Goal: Information Seeking & Learning: Learn about a topic

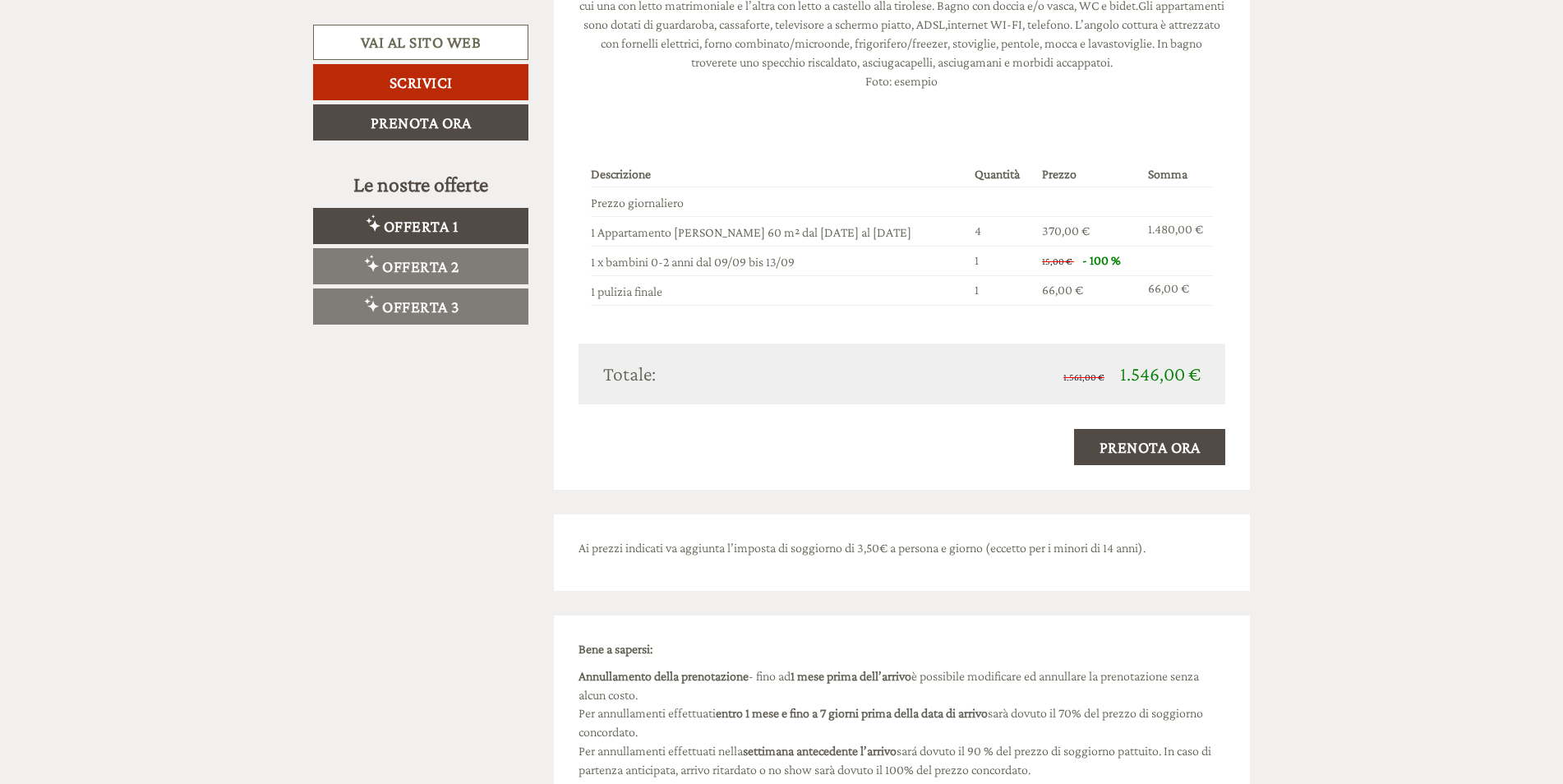
scroll to position [4108, 0]
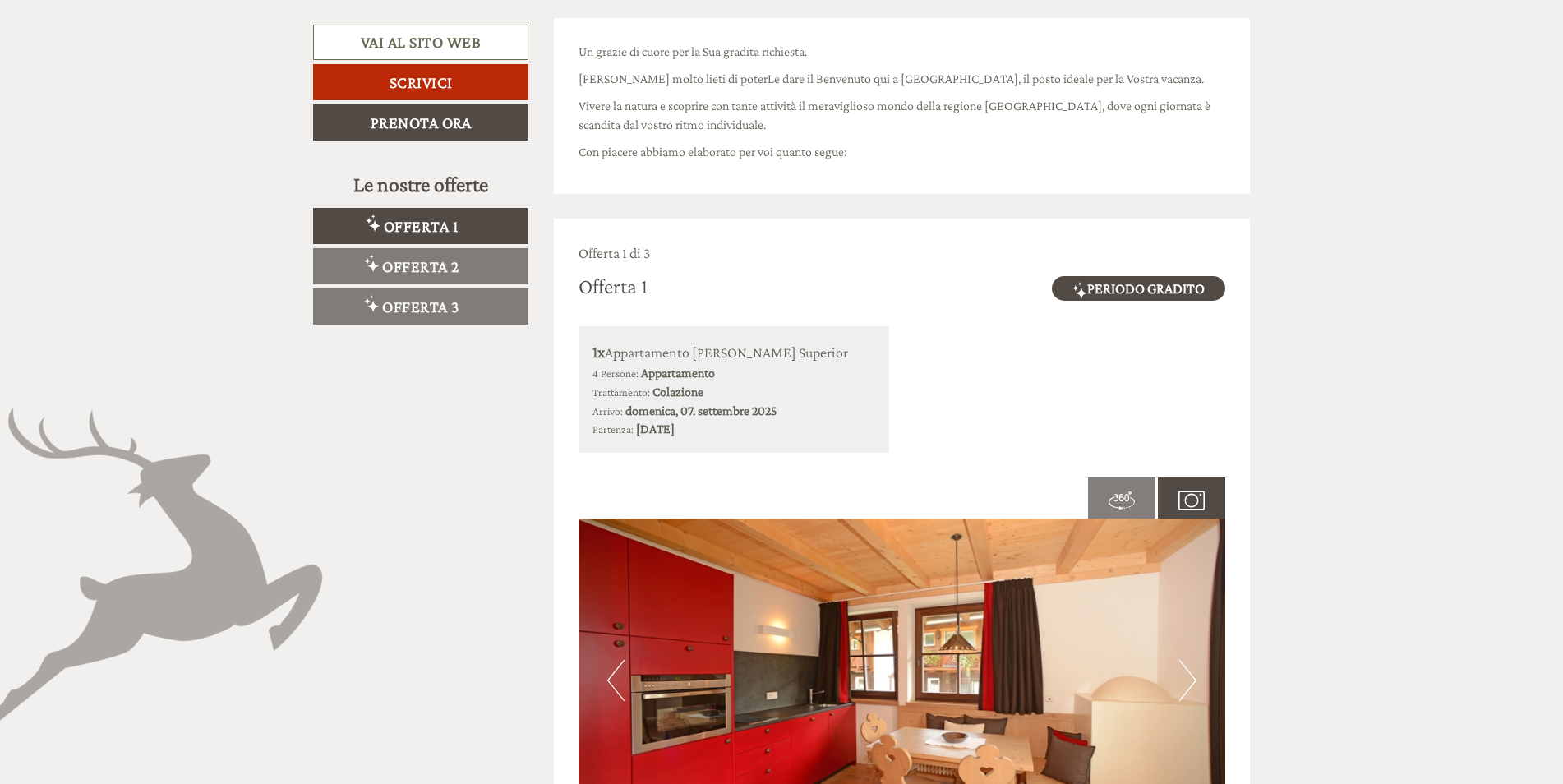
click at [426, 228] on span "Offerta 1" at bounding box center [420, 226] width 75 height 18
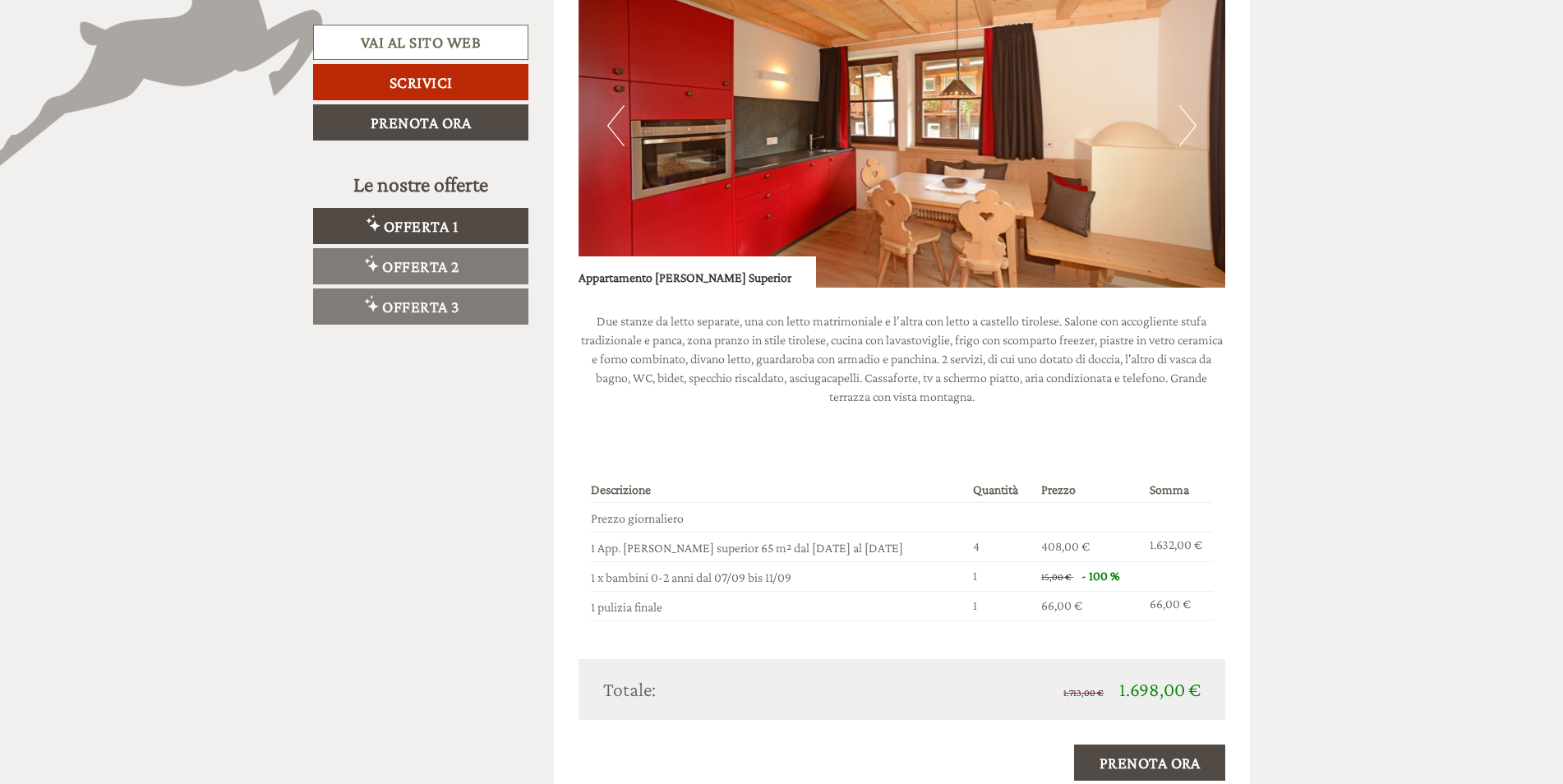
scroll to position [1369, 0]
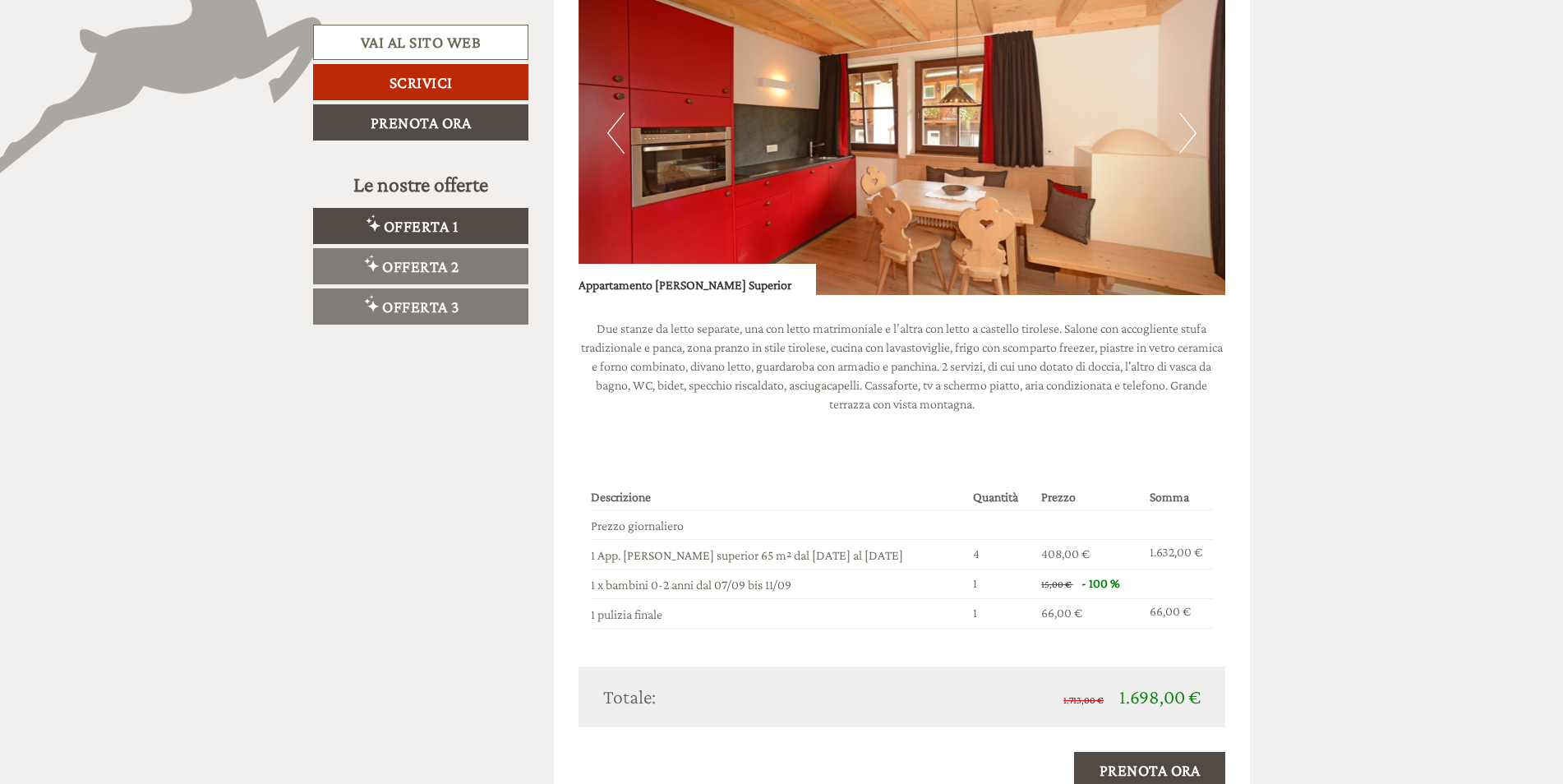
click at [1172, 135] on img at bounding box center [902, 133] width 648 height 323
click at [1189, 134] on button "Next" at bounding box center [1188, 133] width 18 height 41
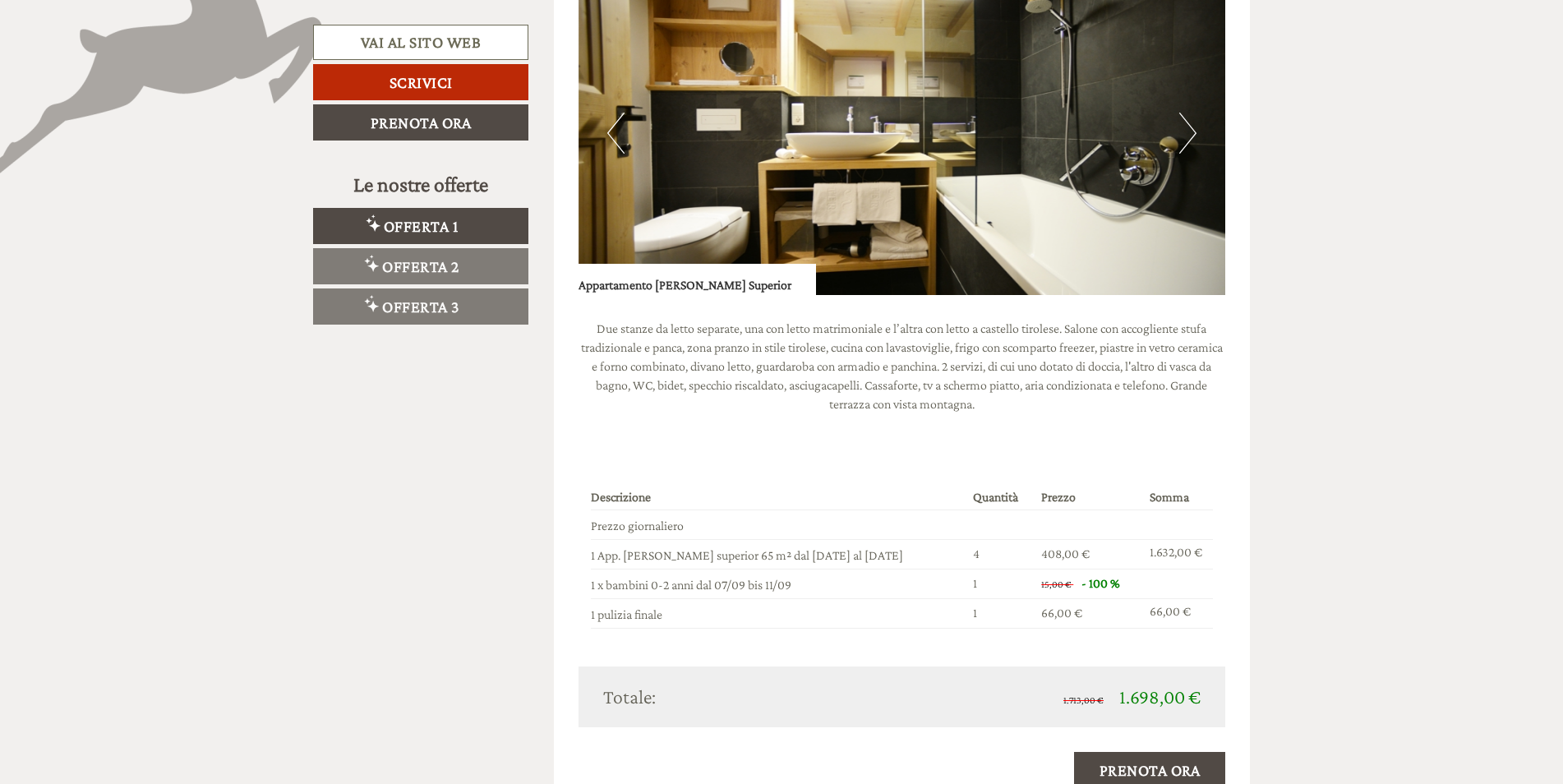
click at [1189, 133] on button "Next" at bounding box center [1188, 133] width 18 height 41
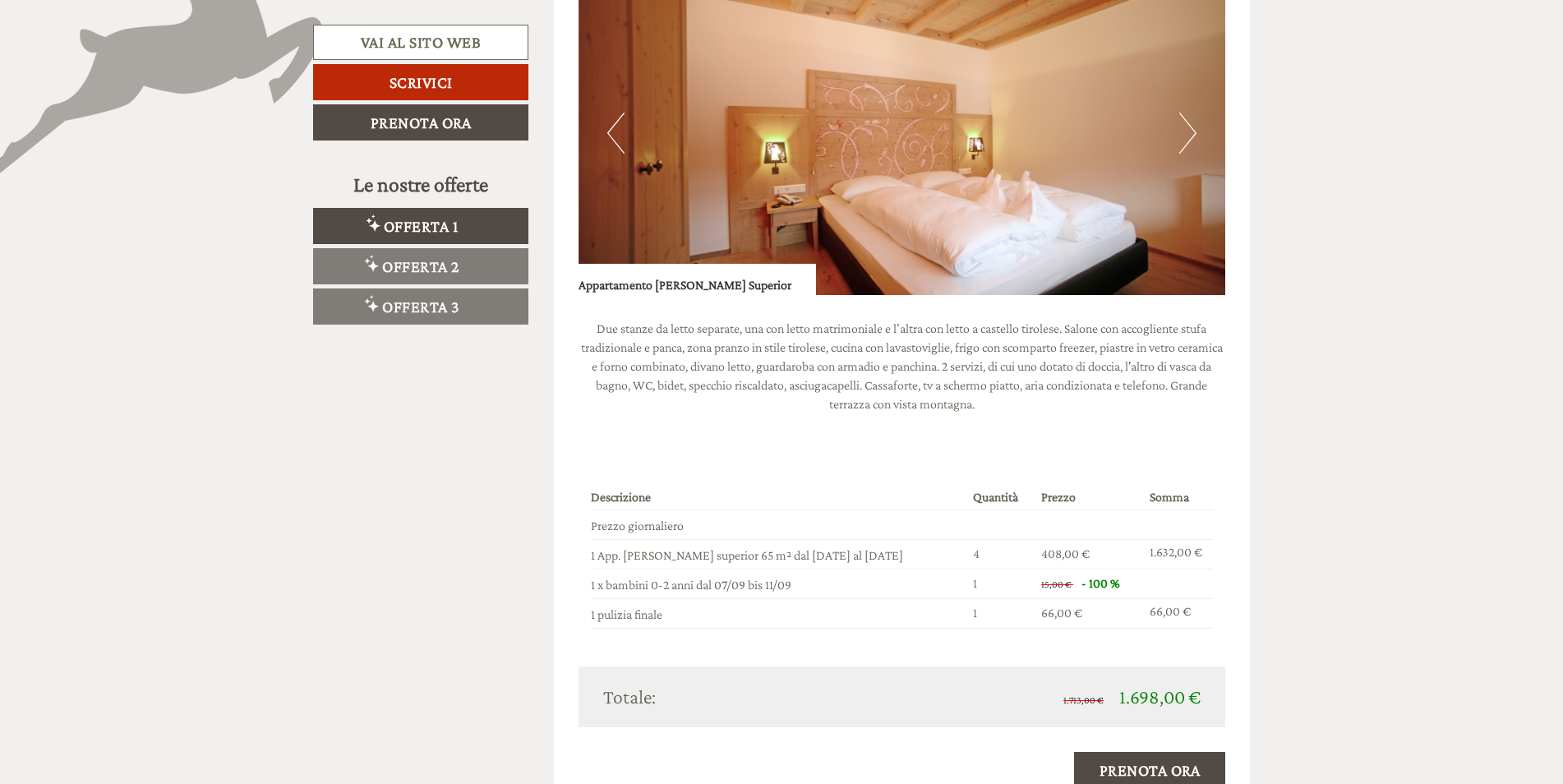
click at [1189, 133] on button "Next" at bounding box center [1188, 133] width 18 height 41
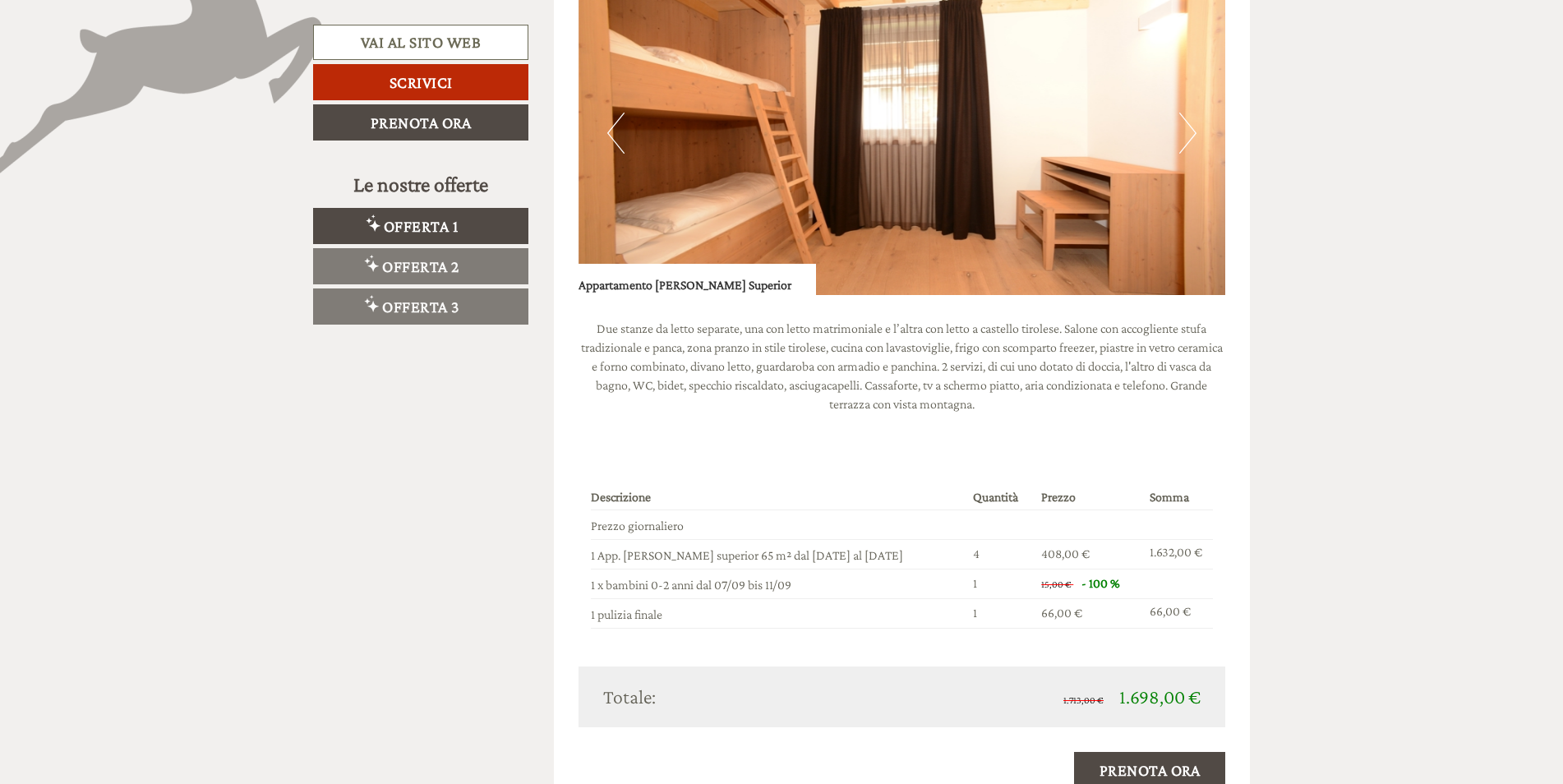
click at [1189, 133] on button "Next" at bounding box center [1188, 133] width 18 height 41
click at [1190, 133] on button "Next" at bounding box center [1188, 133] width 18 height 41
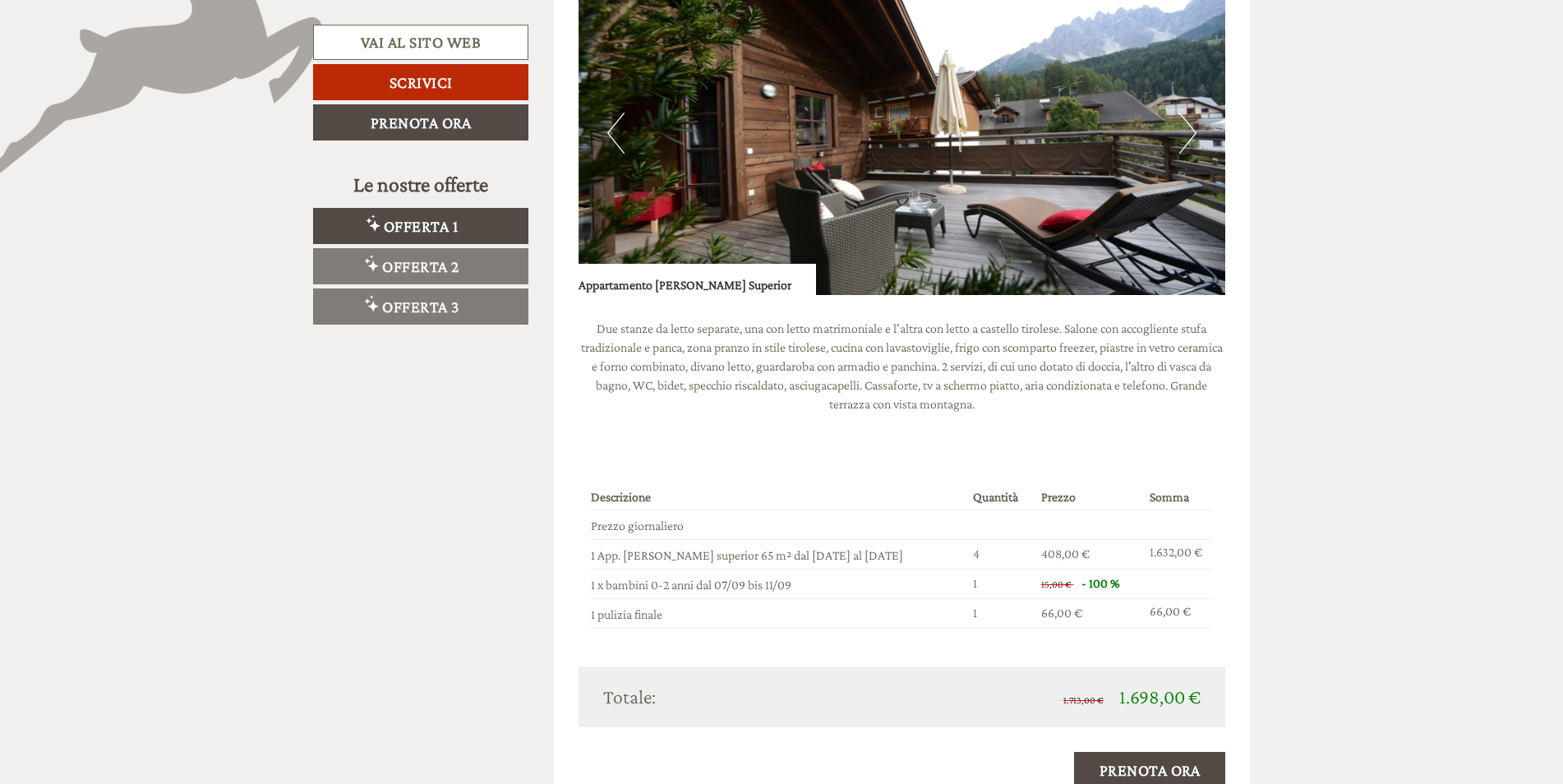
click at [1190, 133] on button "Next" at bounding box center [1188, 133] width 18 height 41
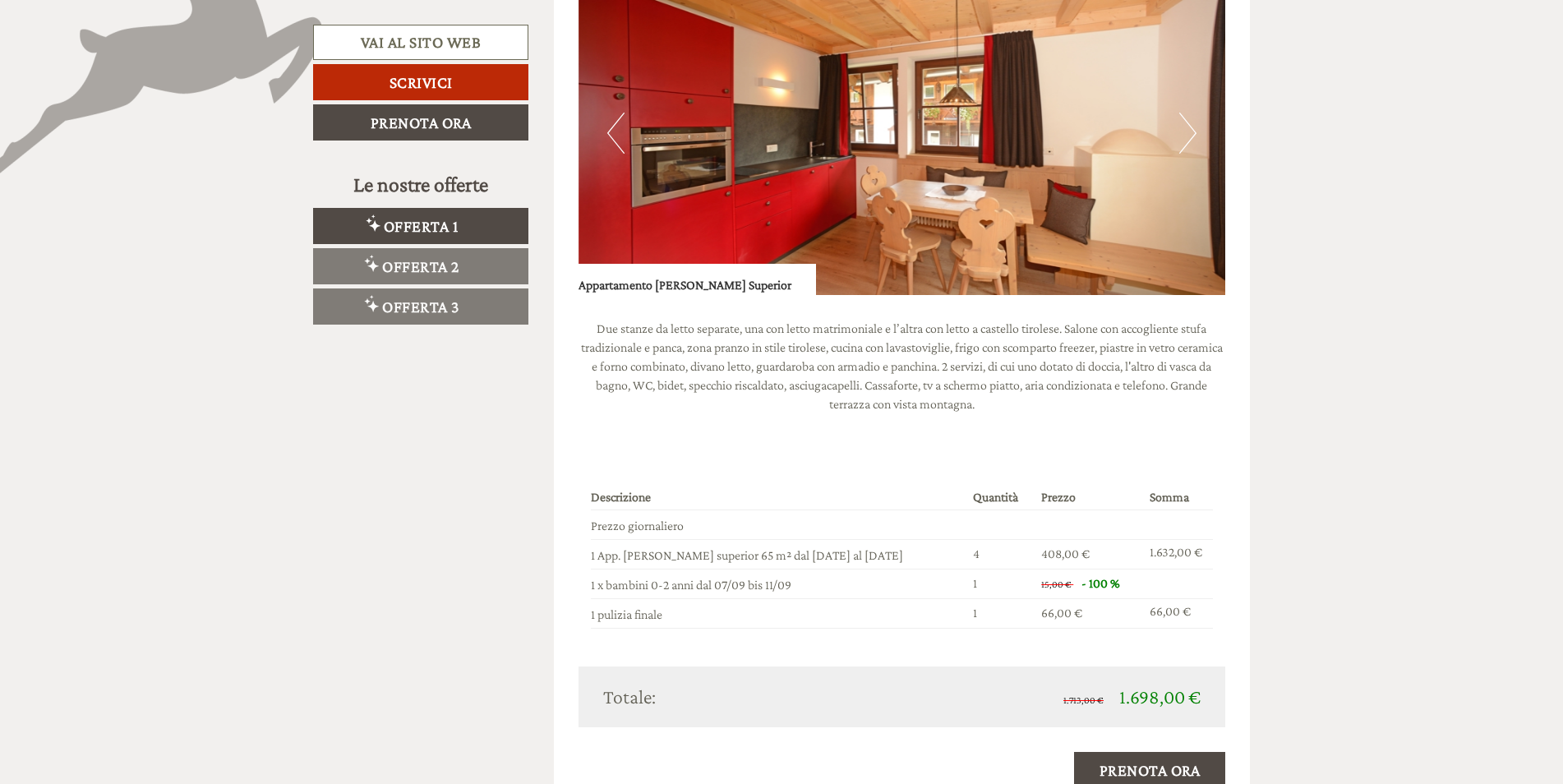
click at [1190, 133] on button "Next" at bounding box center [1188, 133] width 18 height 41
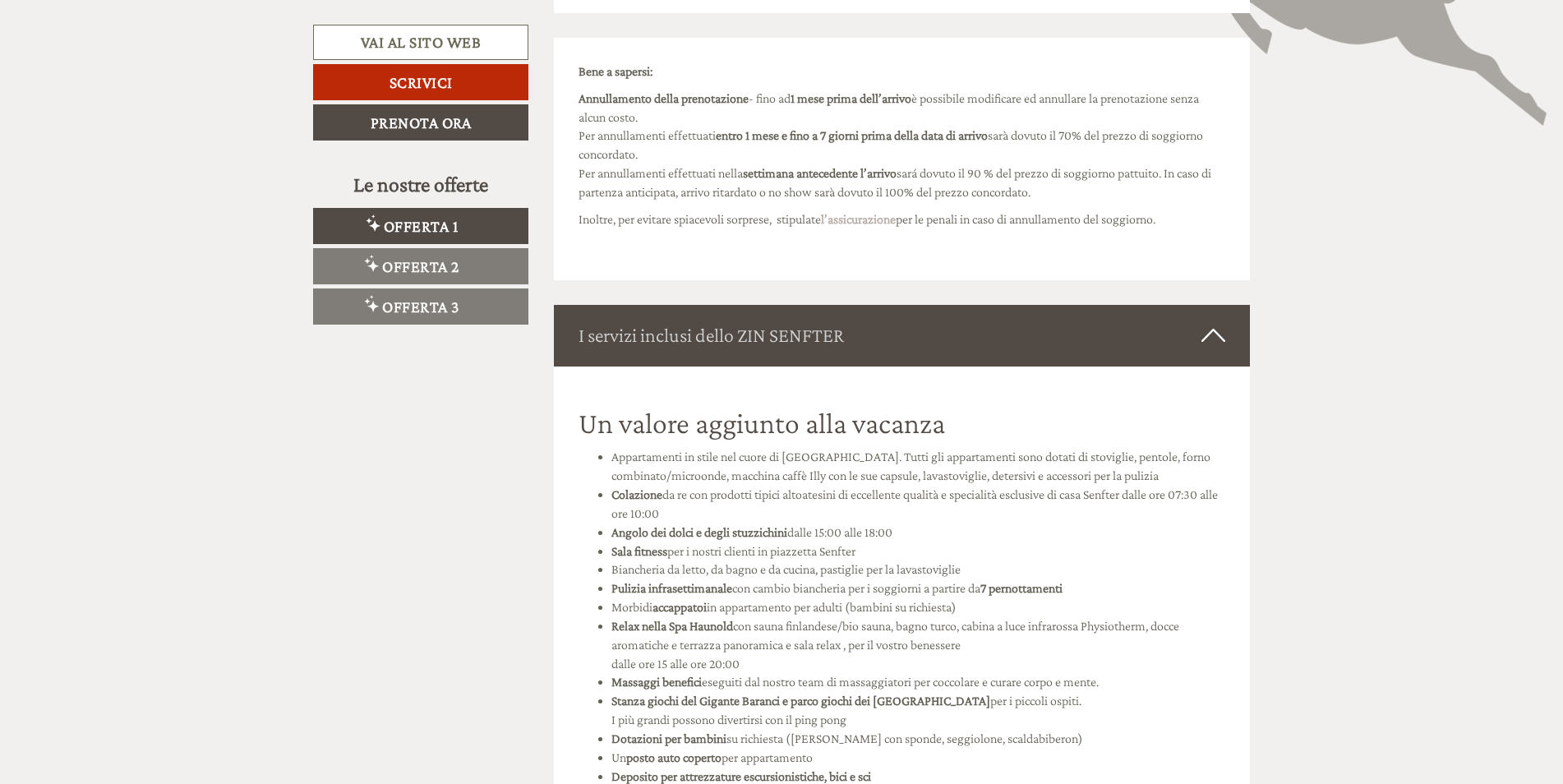
scroll to position [2273, 0]
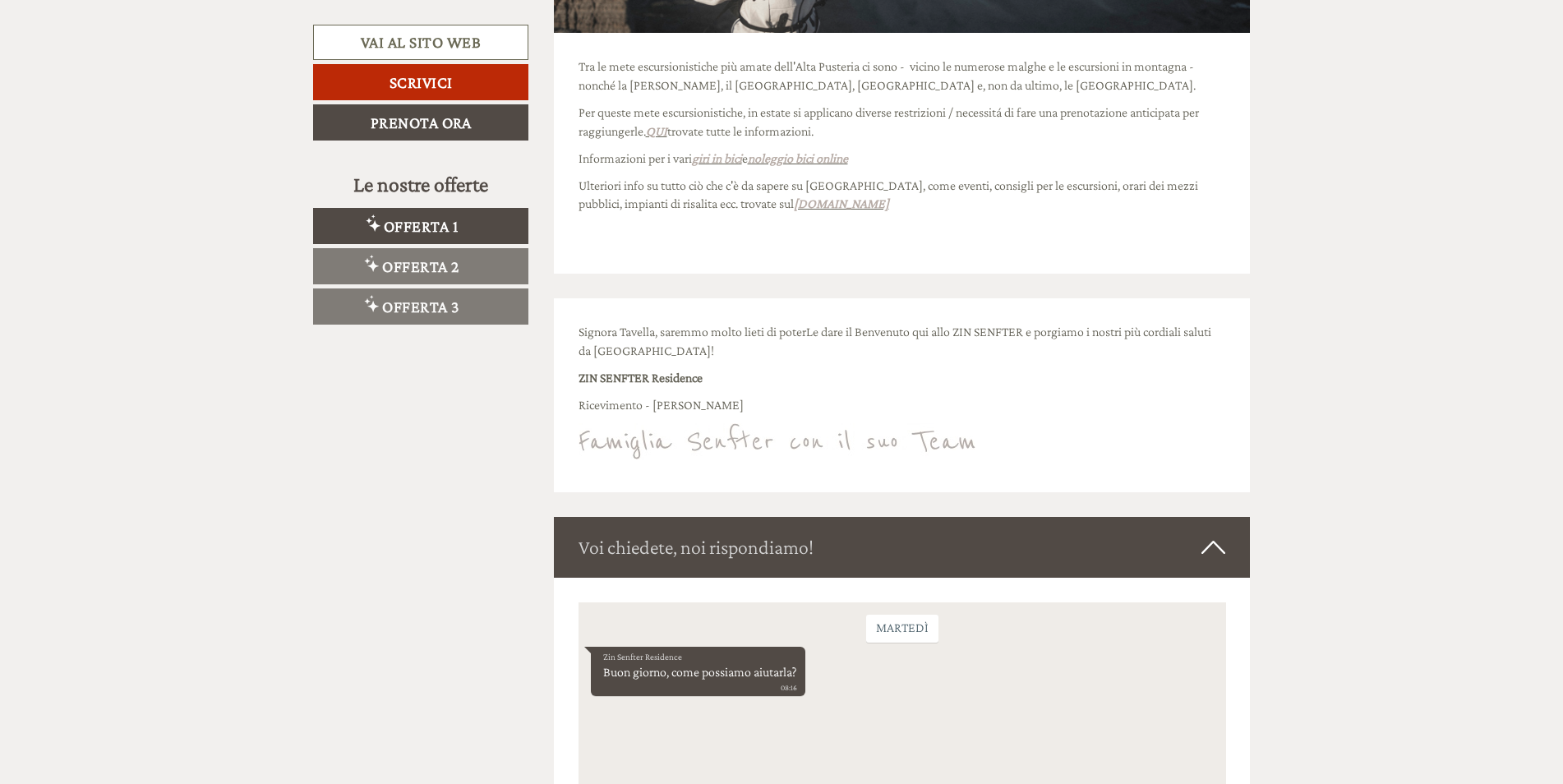
click at [402, 262] on span "Offerta 2" at bounding box center [421, 266] width 77 height 18
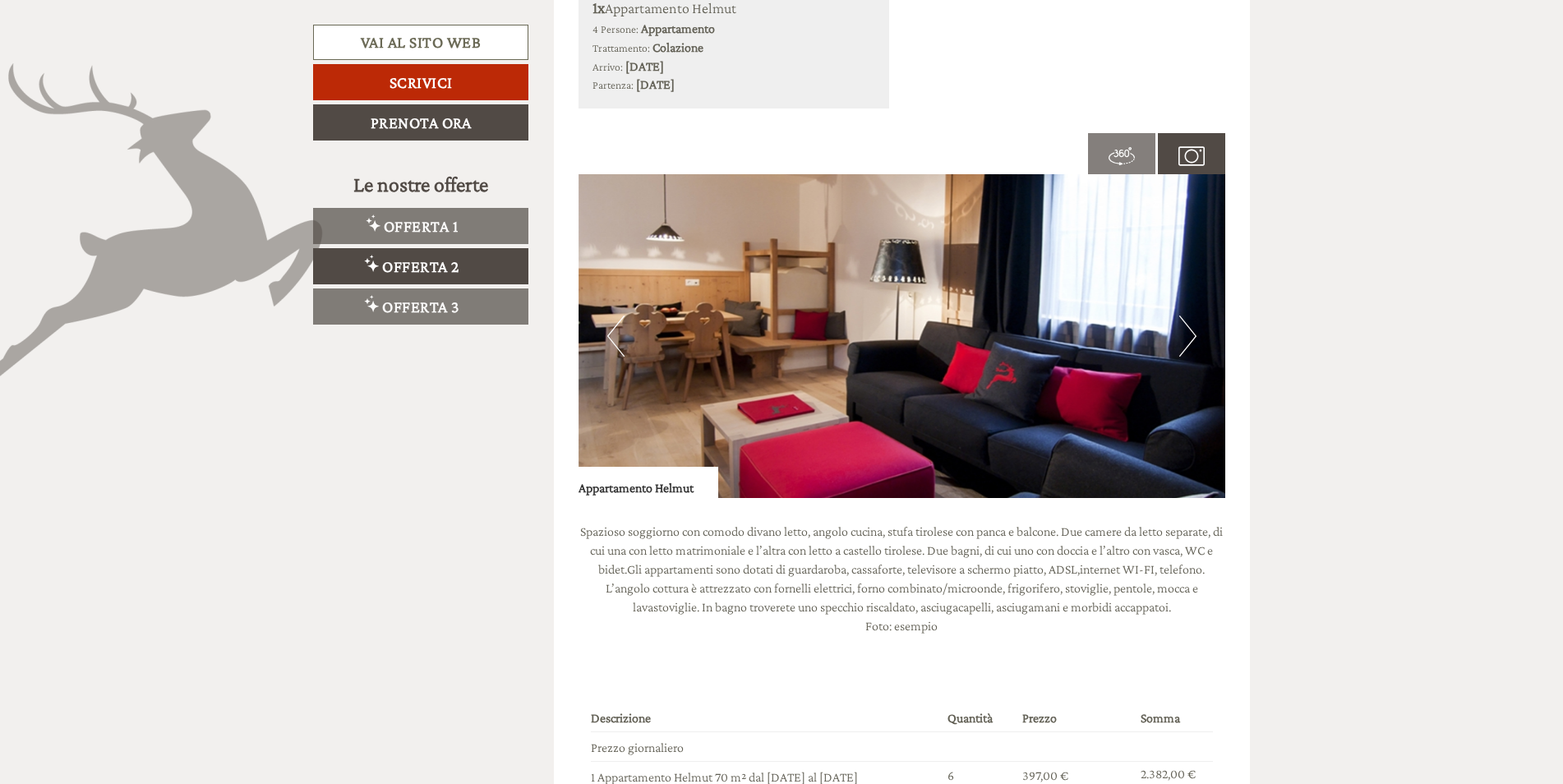
scroll to position [1287, 0]
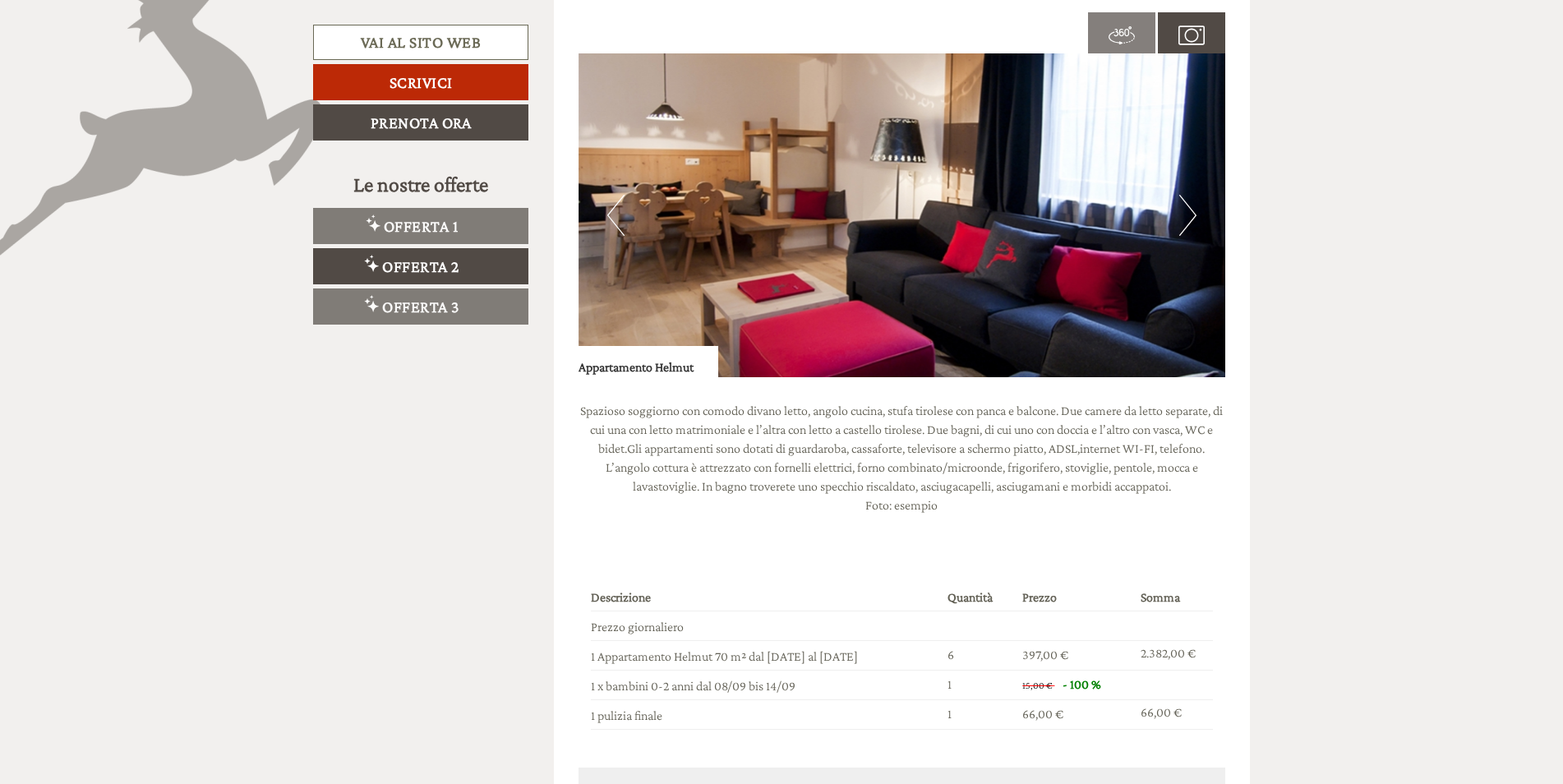
click at [1190, 209] on button "Next" at bounding box center [1188, 215] width 18 height 41
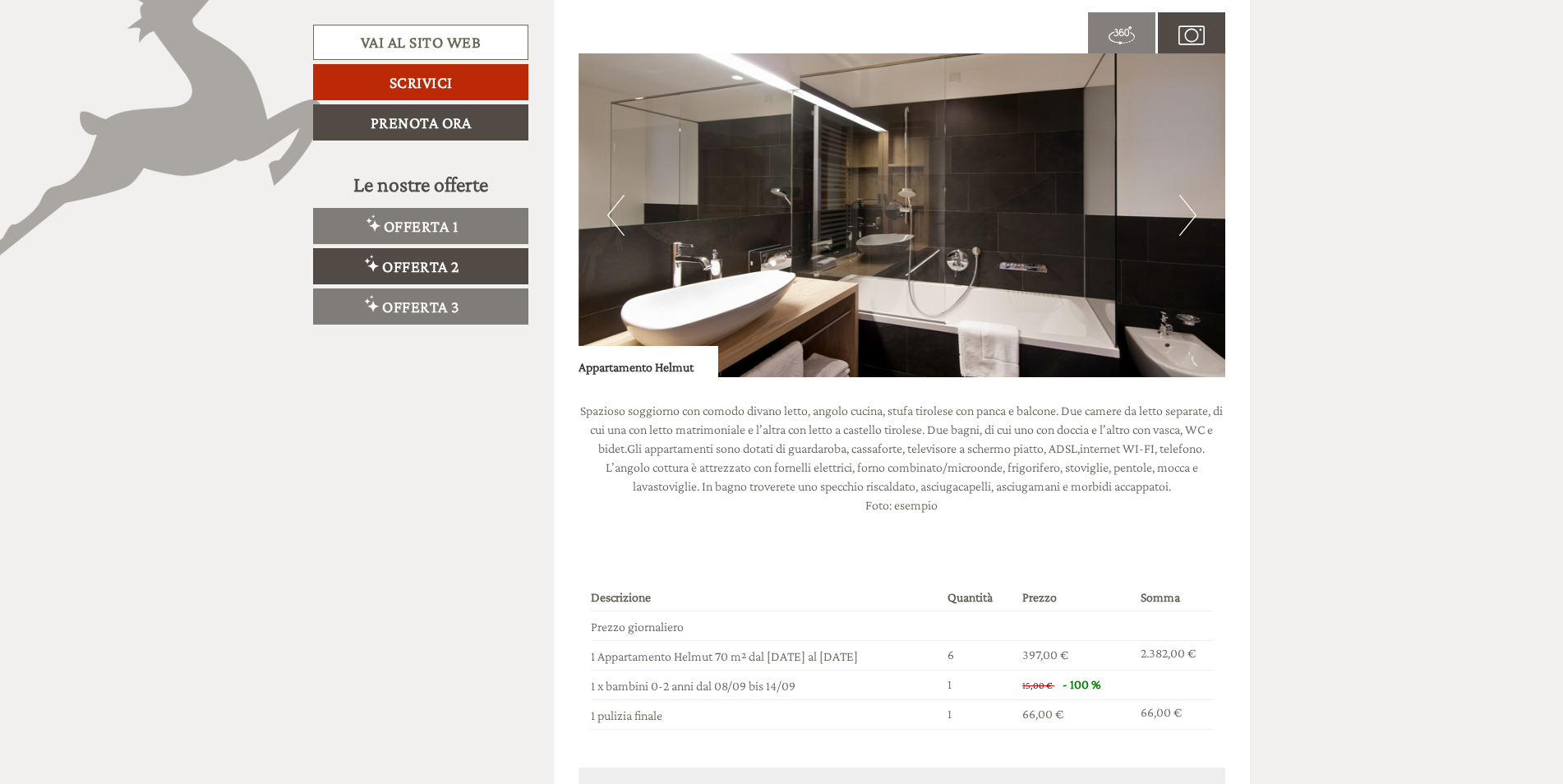
click at [1190, 209] on button "Next" at bounding box center [1188, 215] width 18 height 41
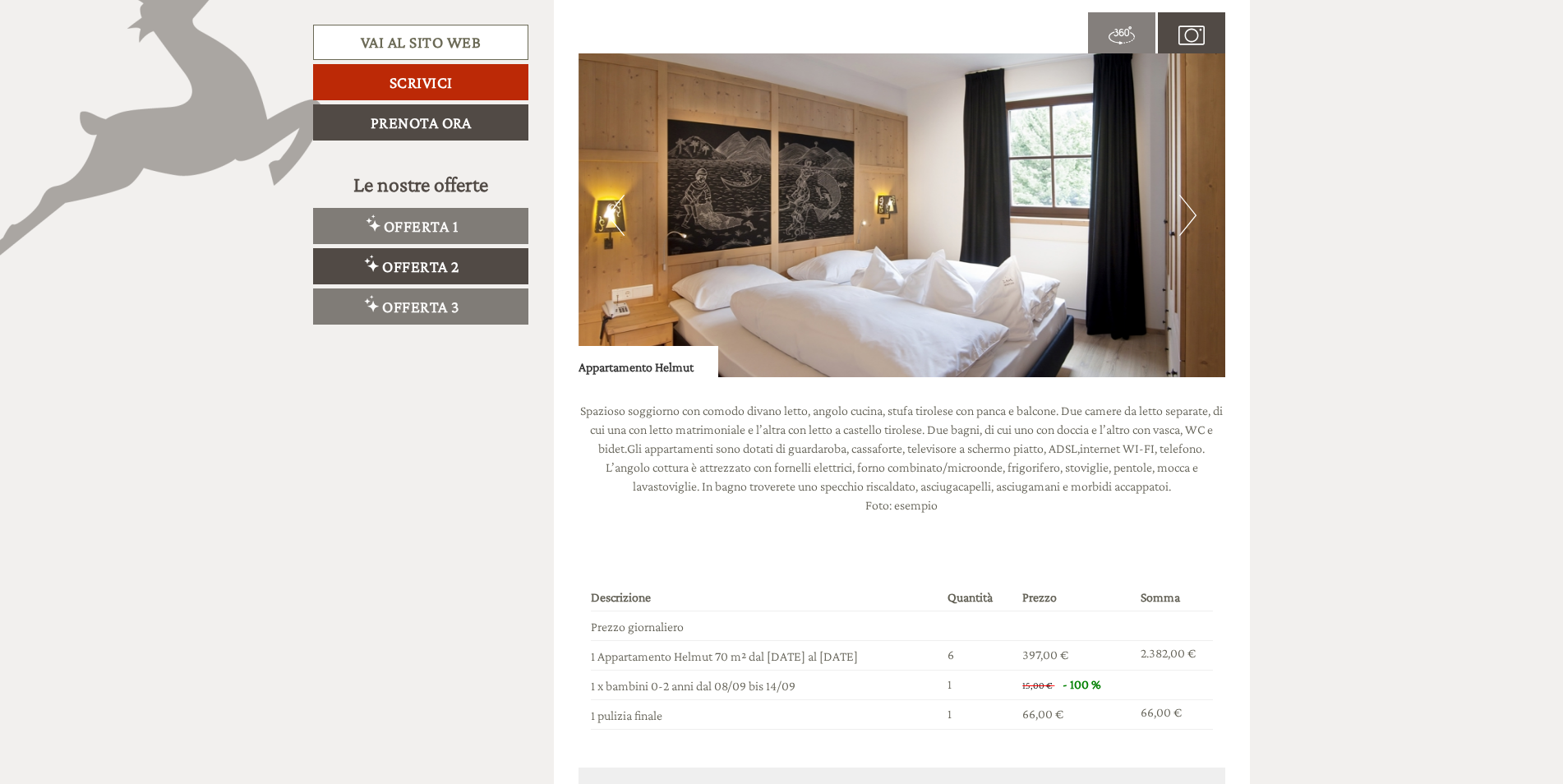
click at [1190, 209] on button "Next" at bounding box center [1188, 215] width 18 height 41
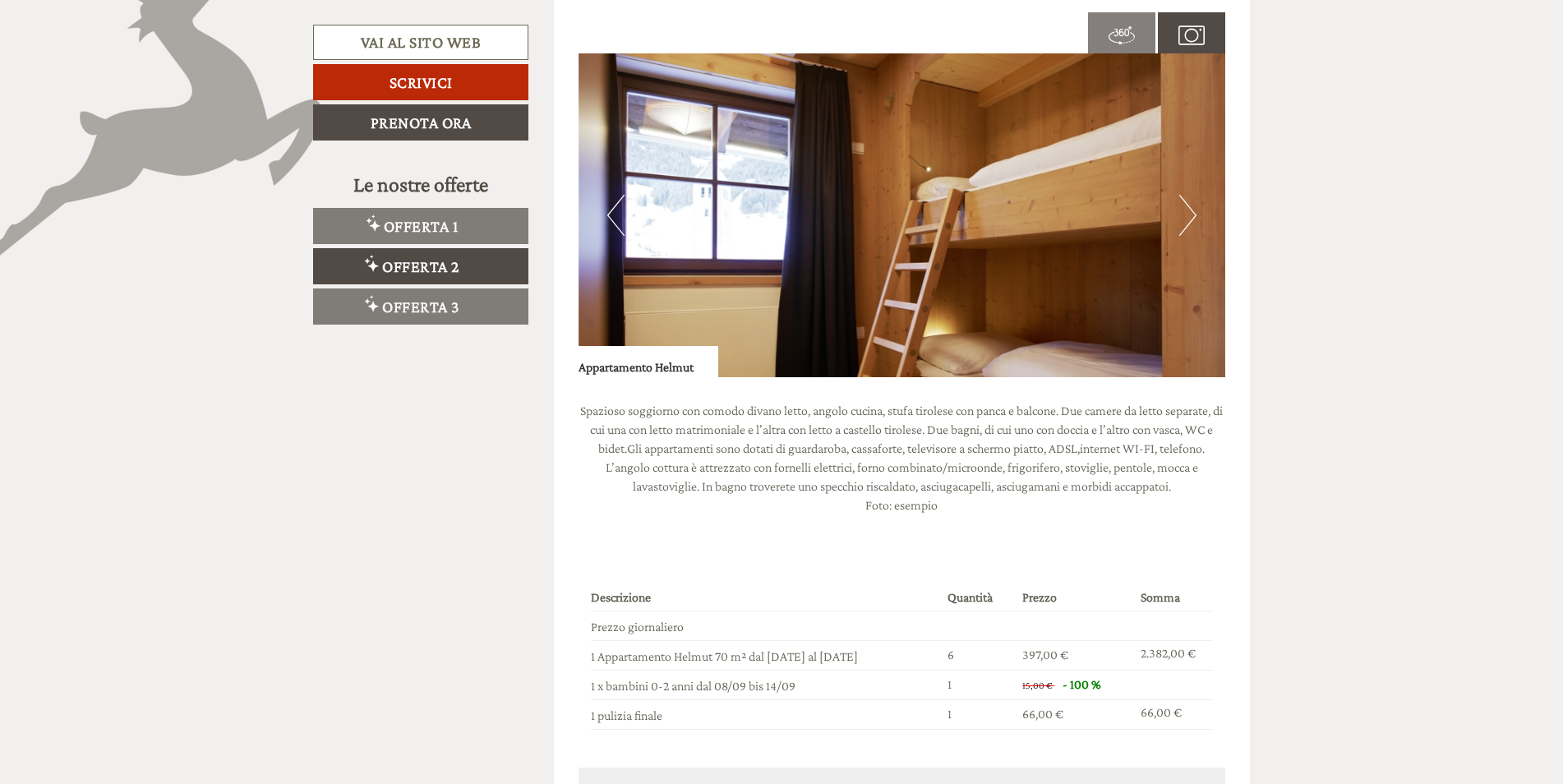
click at [1190, 209] on button "Next" at bounding box center [1188, 215] width 18 height 41
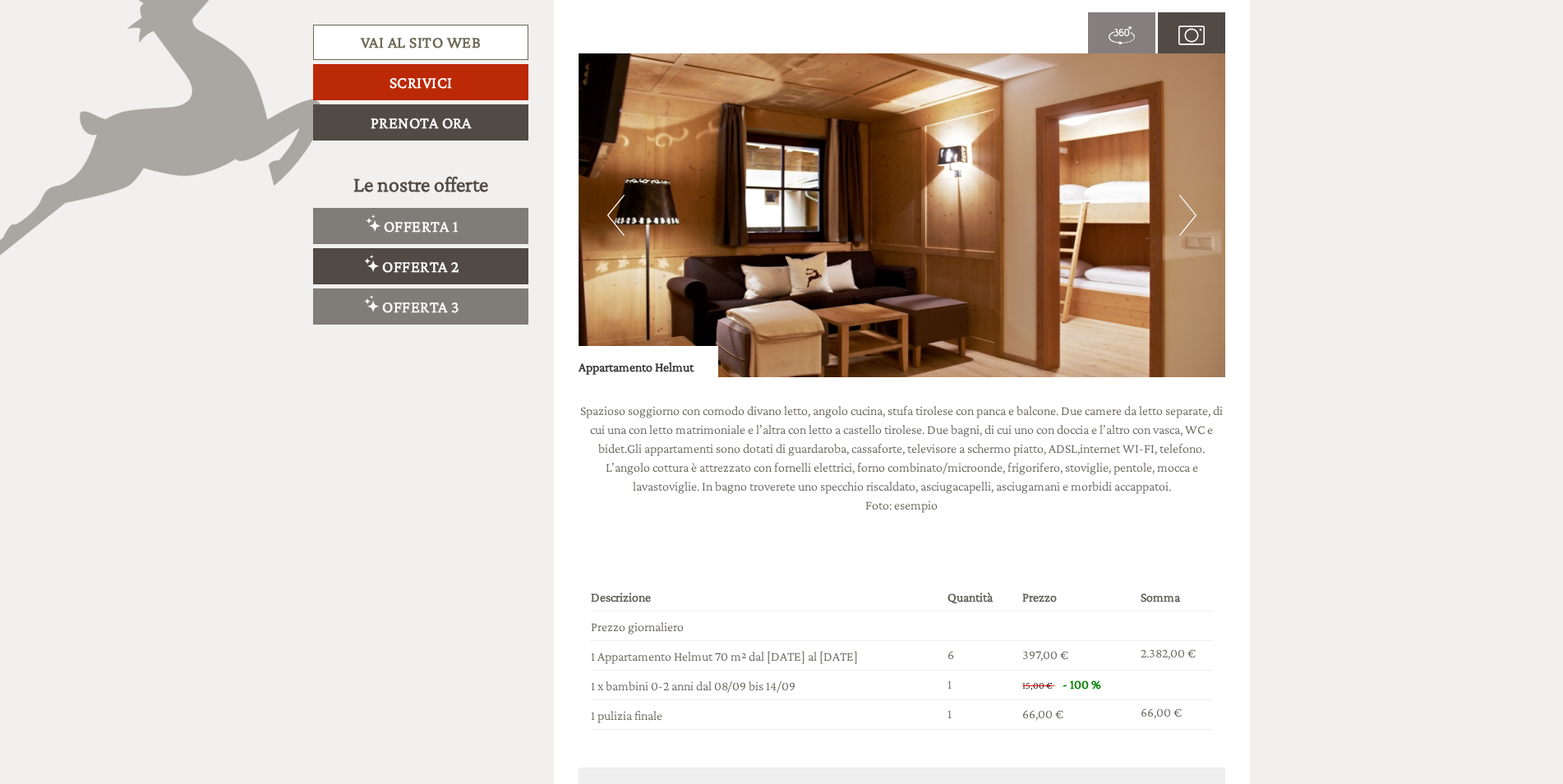
click at [1190, 209] on button "Next" at bounding box center [1188, 215] width 18 height 41
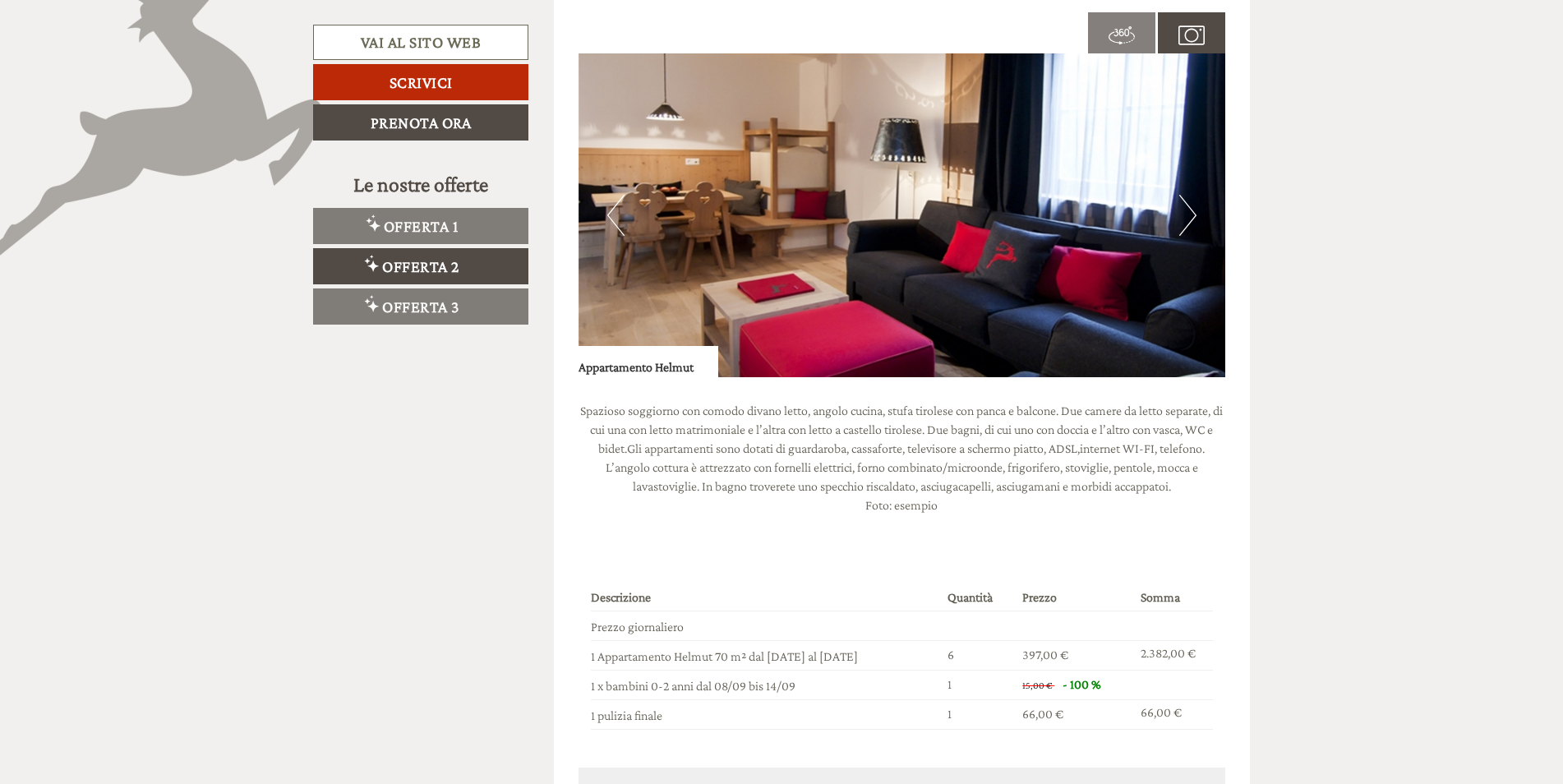
click at [1190, 209] on button "Next" at bounding box center [1188, 215] width 18 height 41
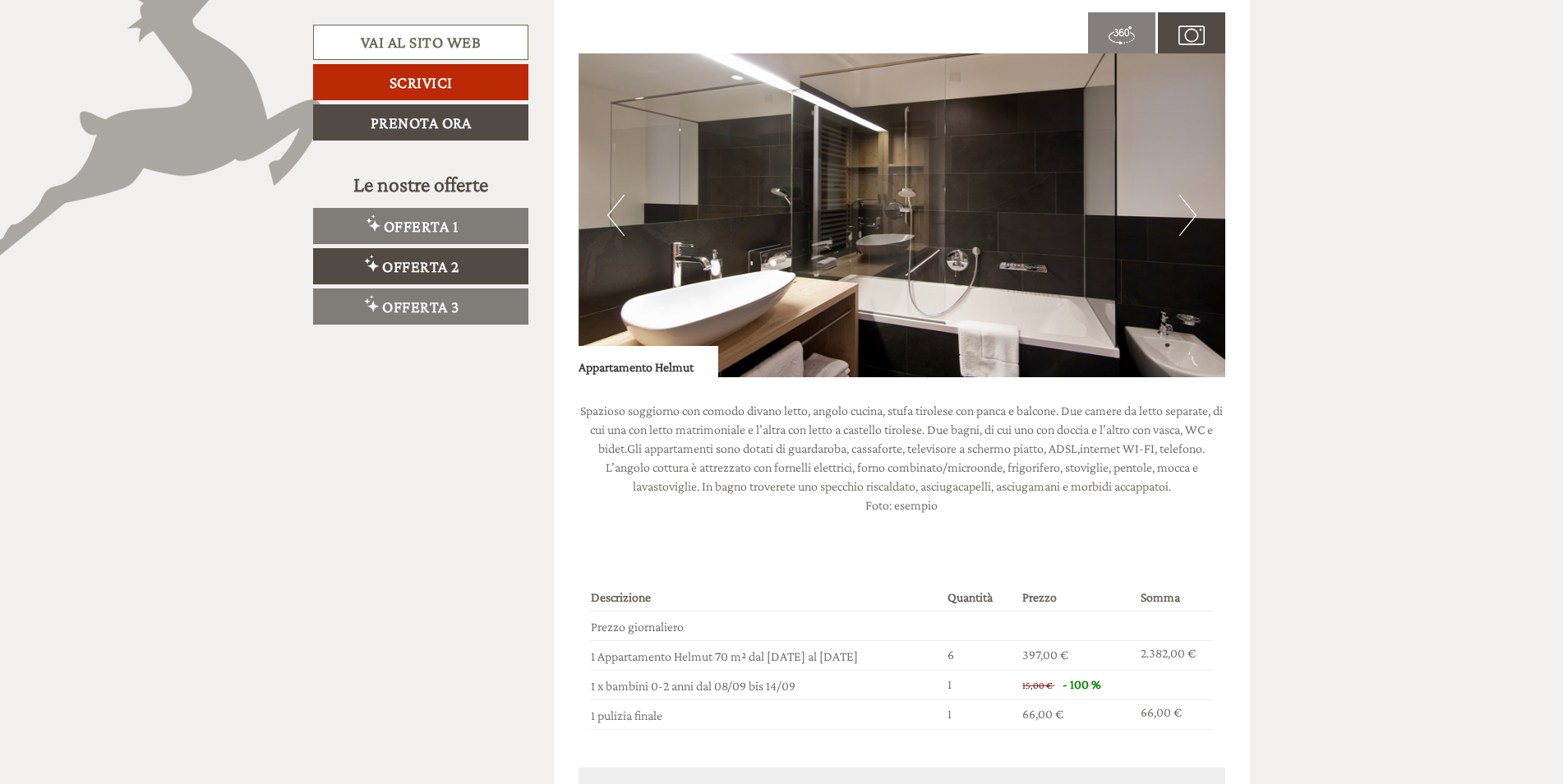
click at [1190, 209] on button "Next" at bounding box center [1188, 215] width 18 height 41
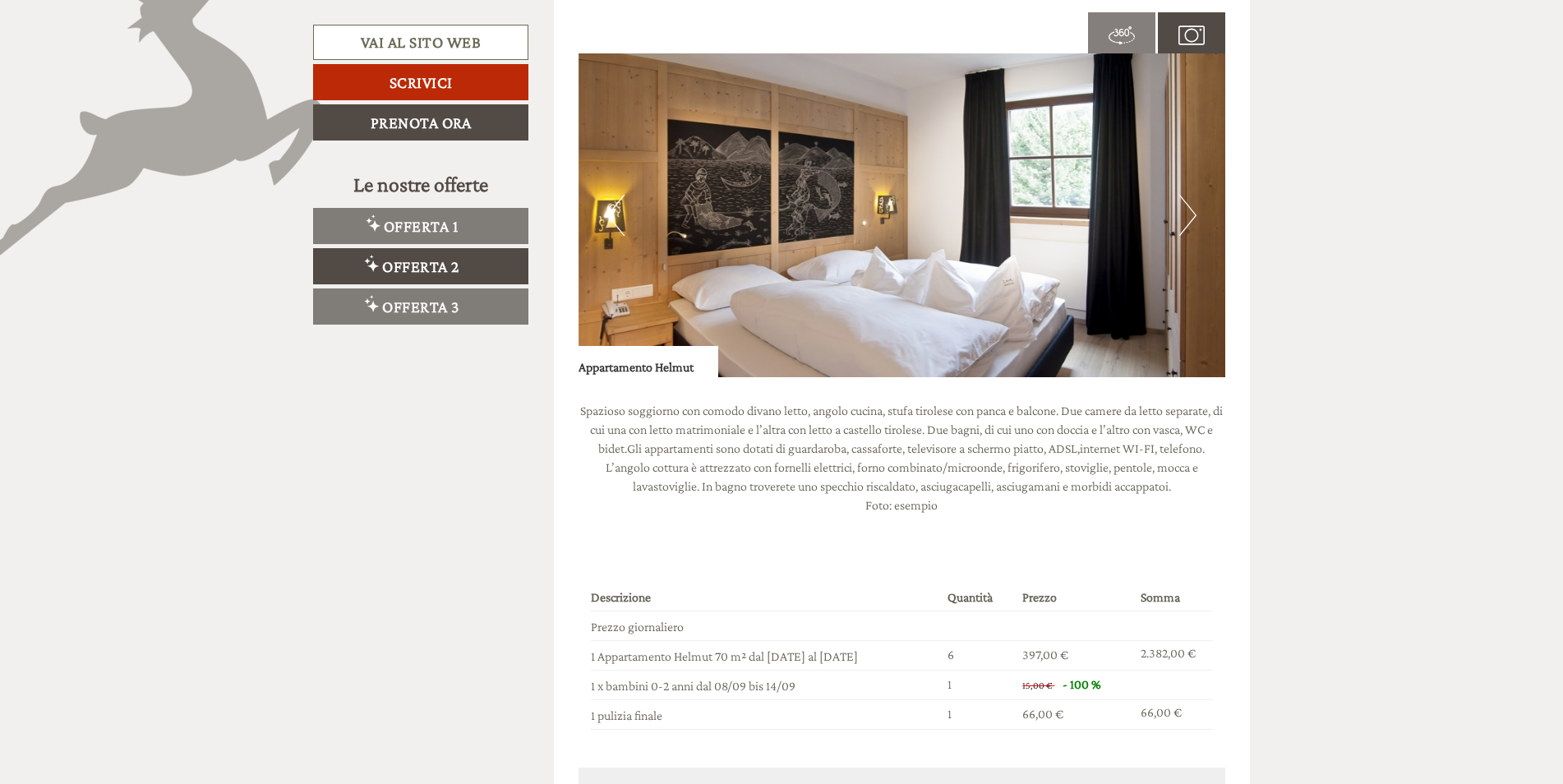
click at [1190, 209] on button "Next" at bounding box center [1188, 215] width 18 height 41
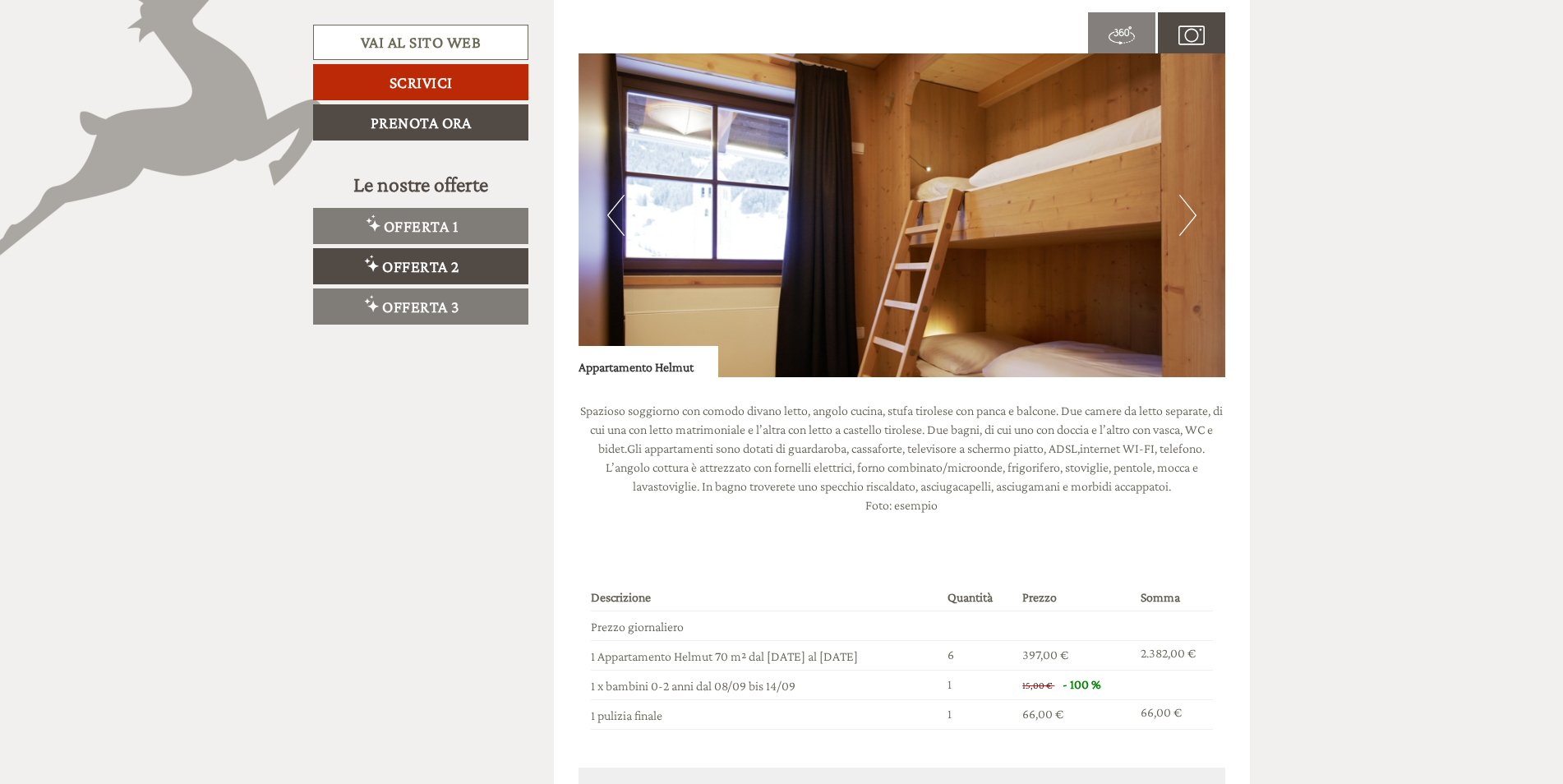
click at [1190, 209] on button "Next" at bounding box center [1188, 215] width 18 height 41
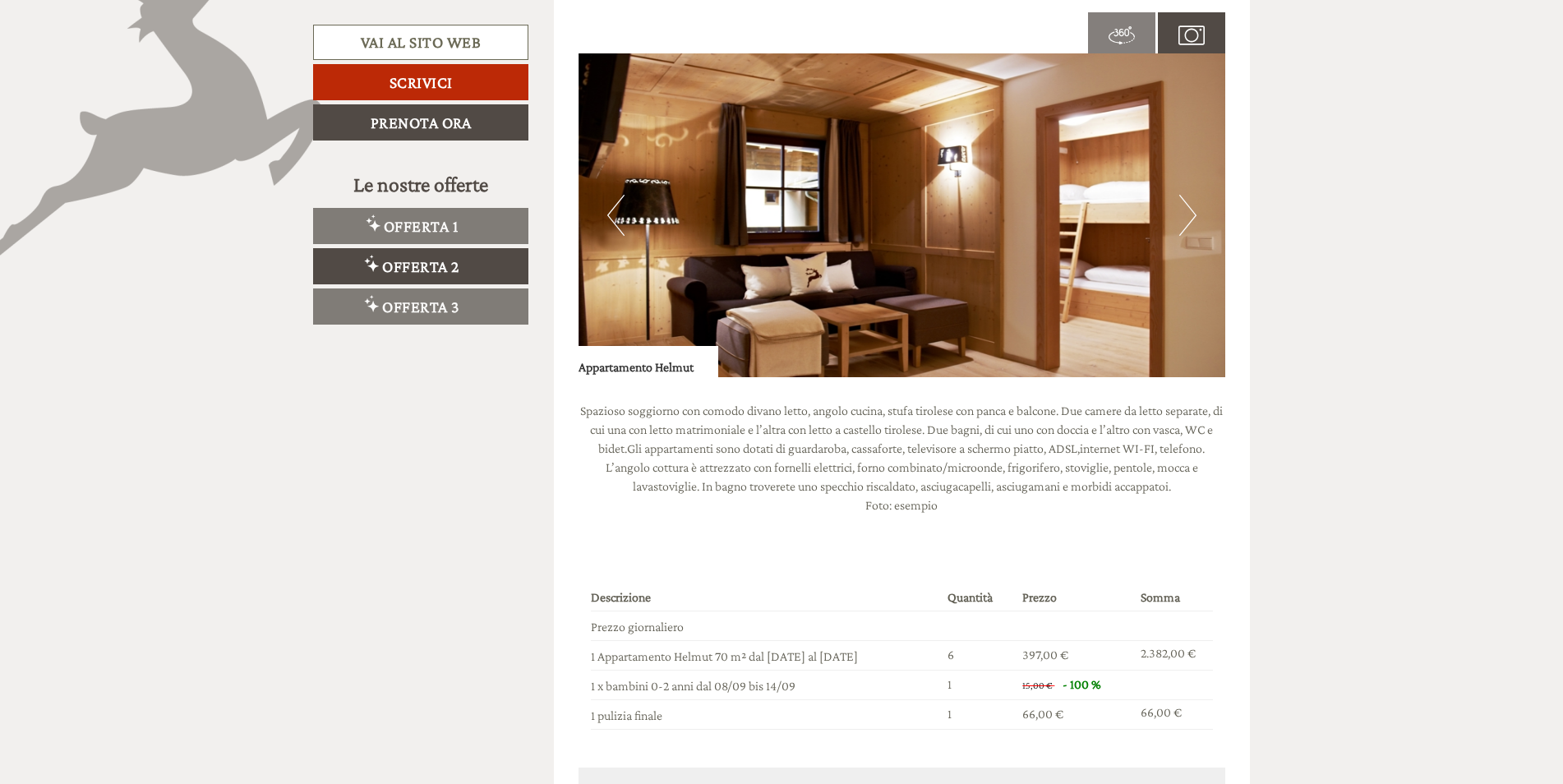
click at [1190, 209] on button "Next" at bounding box center [1188, 215] width 18 height 41
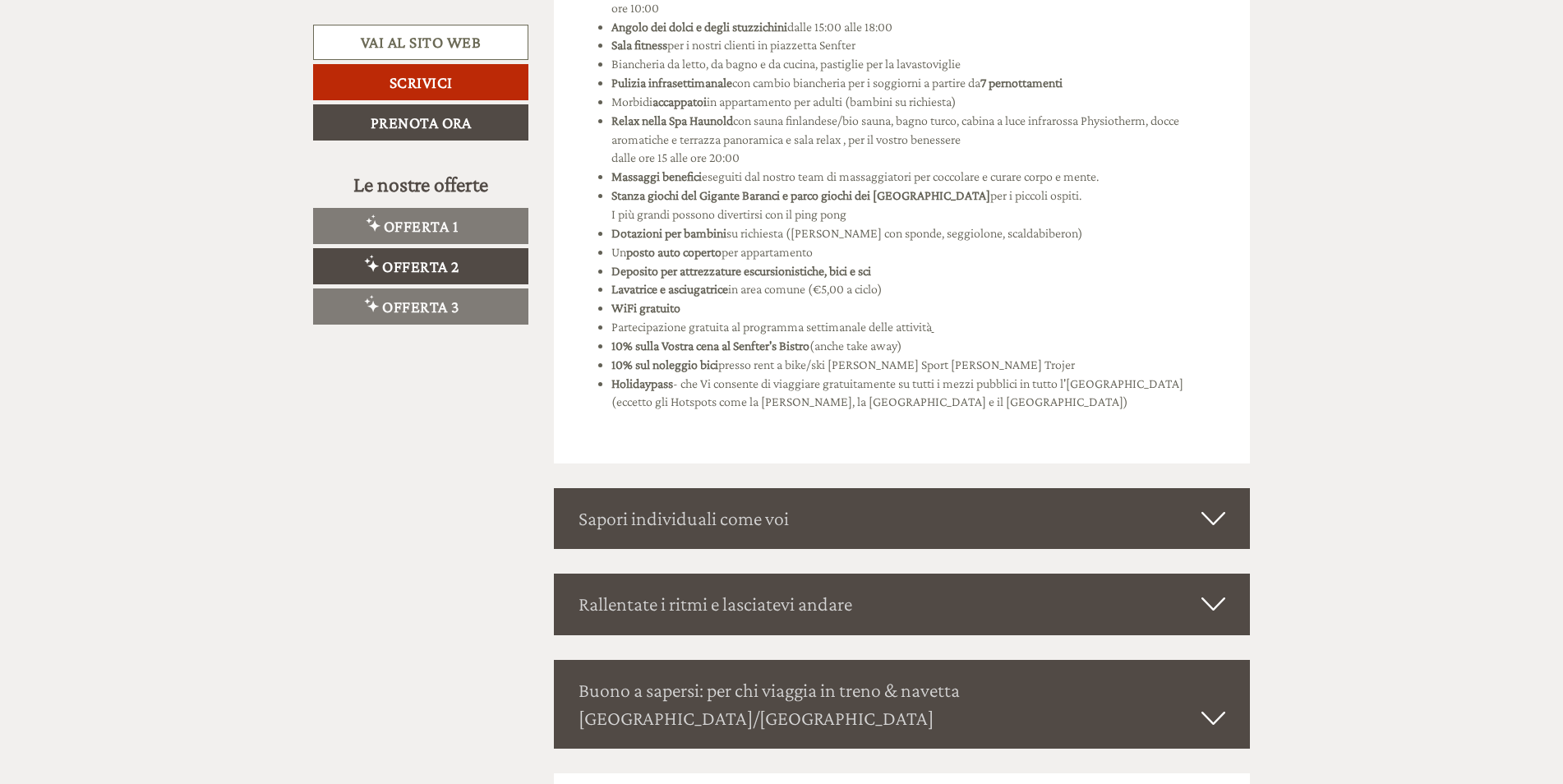
scroll to position [3094, 0]
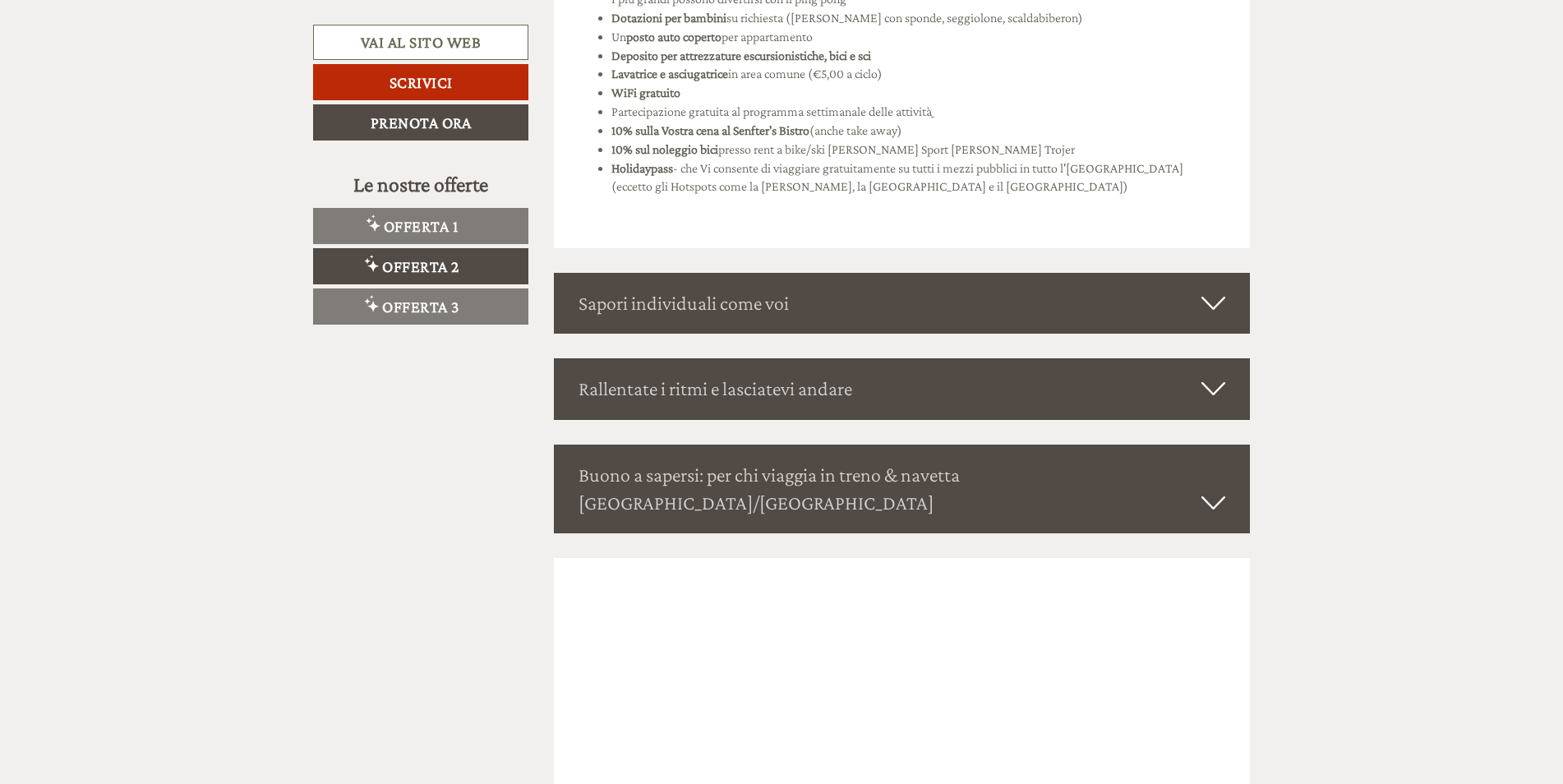
click at [455, 315] on span "Offerta 3" at bounding box center [421, 307] width 77 height 18
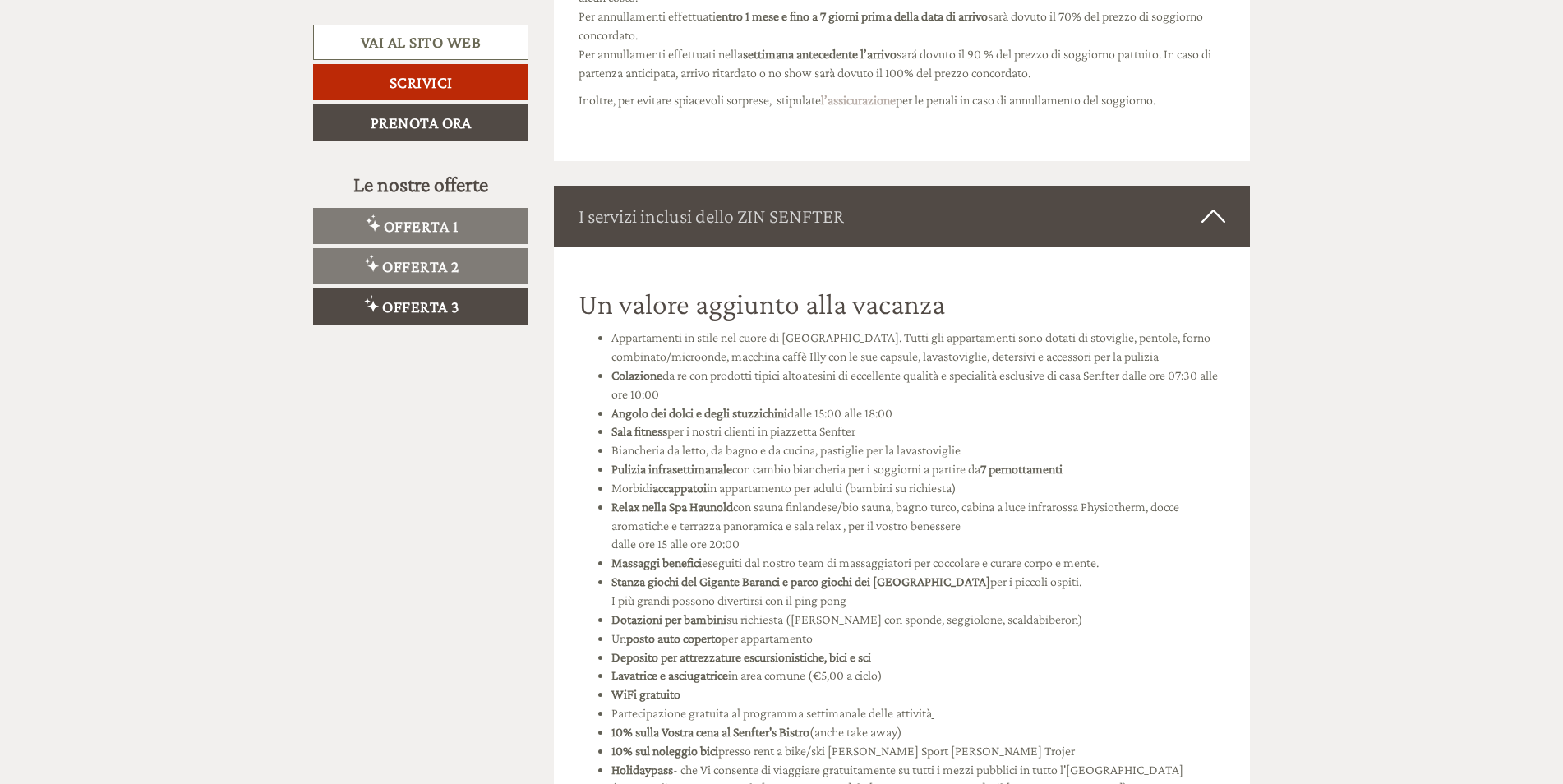
scroll to position [2519, 0]
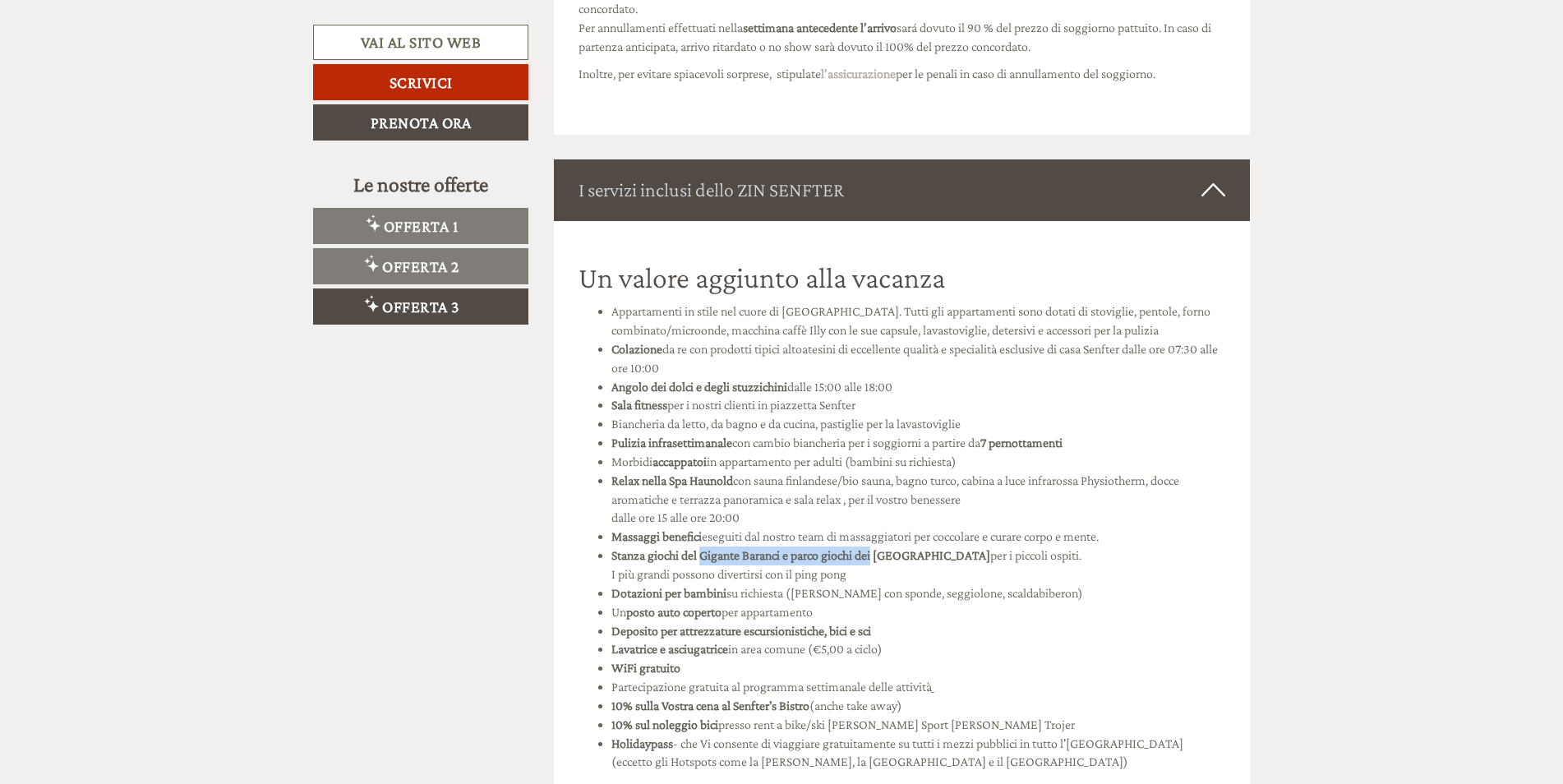
drag, startPoint x: 706, startPoint y: 563, endPoint x: 873, endPoint y: 563, distance: 167.0
click at [873, 563] on li "Stanza giochi del Gigante Baranci e parco giochi dei [GEOGRAPHIC_DATA] per i pi…" at bounding box center [918, 565] width 615 height 38
drag, startPoint x: 873, startPoint y: 563, endPoint x: 868, endPoint y: 582, distance: 19.6
click at [868, 582] on ul "Appartamenti in stile nel cuore di [GEOGRAPHIC_DATA]. Tutti gli appartamenti so…" at bounding box center [902, 546] width 648 height 488
click at [921, 604] on li "Un posto auto coperto per appartamento" at bounding box center [918, 613] width 615 height 19
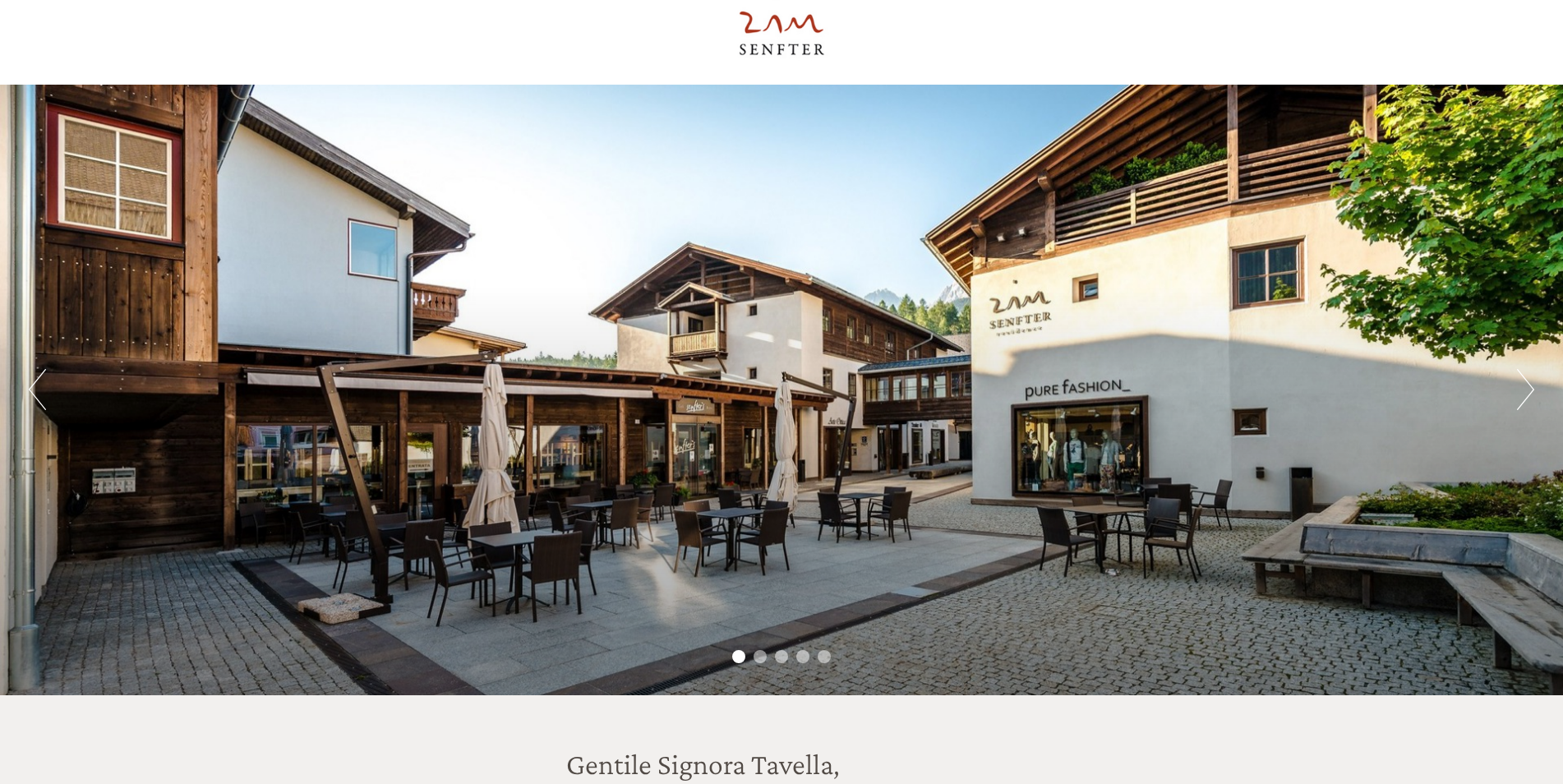
scroll to position [0, 0]
